Goal: Transaction & Acquisition: Purchase product/service

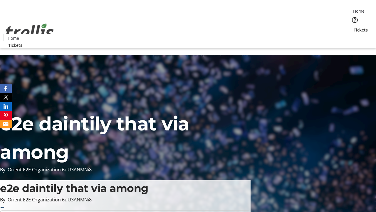
click at [354, 27] on span "Tickets" at bounding box center [361, 30] width 14 height 6
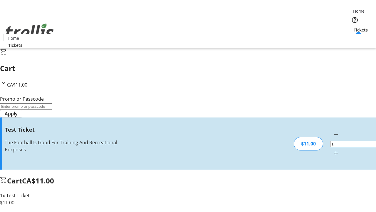
type input "UNLOCK"
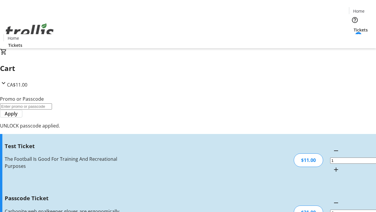
type input "5"
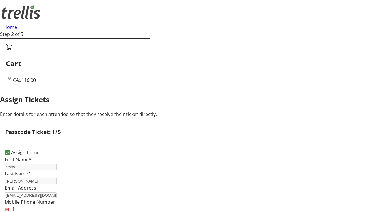
type input "[PERSON_NAME]"
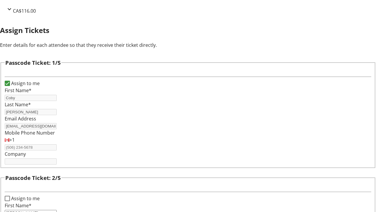
type input "River"
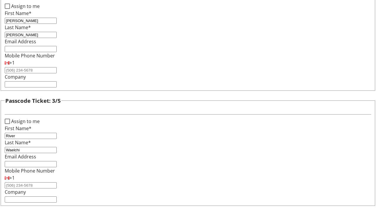
type input "Waelchi"
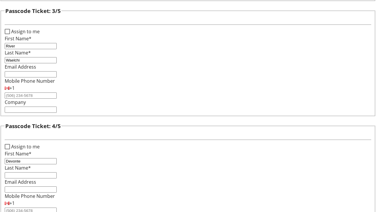
type input "Devonte"
type input "[PERSON_NAME]"
checkbox input "true"
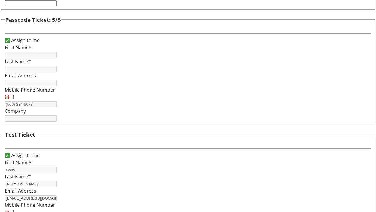
type input "Coby"
type input "[PERSON_NAME]"
type input "[EMAIL_ADDRESS][DOMAIN_NAME]"
